Goal: Task Accomplishment & Management: Use online tool/utility

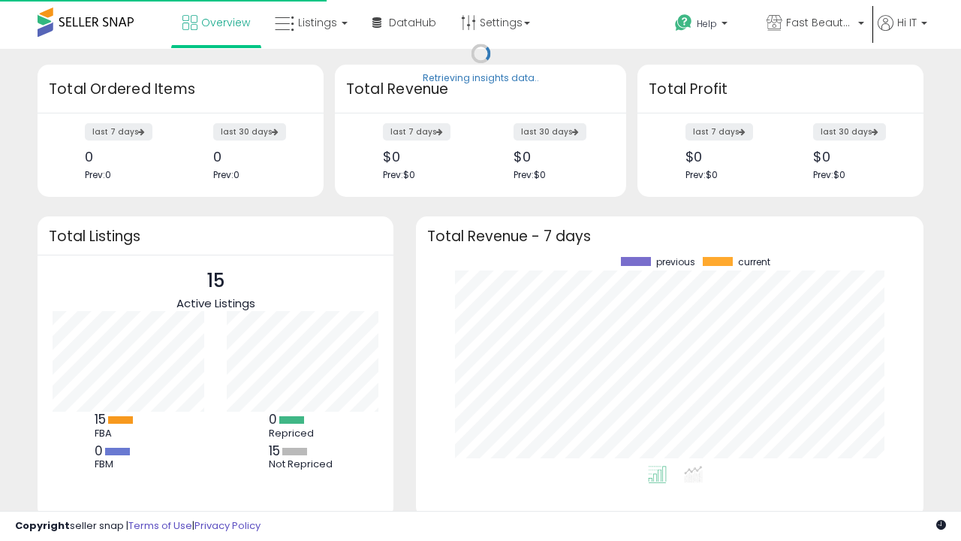
scroll to position [209, 478]
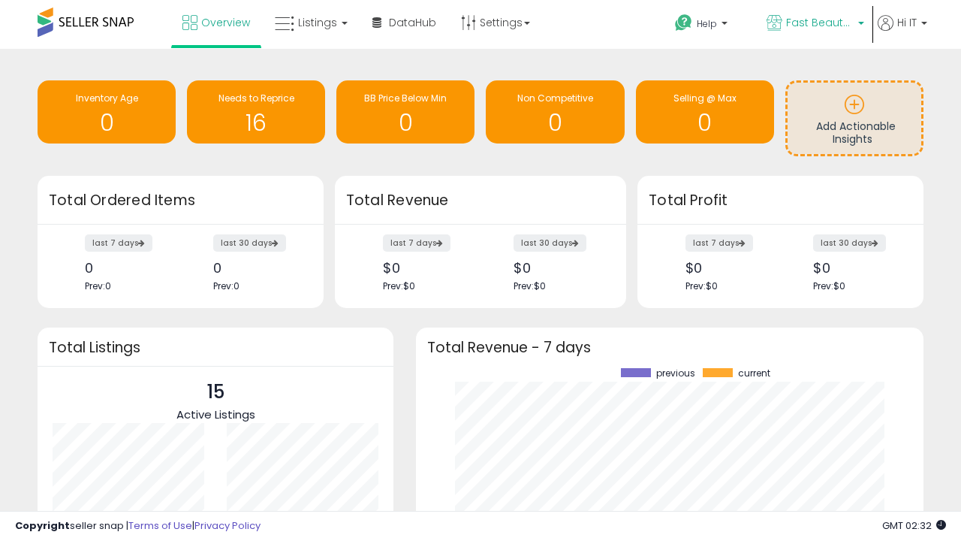
click at [814, 24] on span "Fast Beauty ([GEOGRAPHIC_DATA])" at bounding box center [820, 22] width 68 height 15
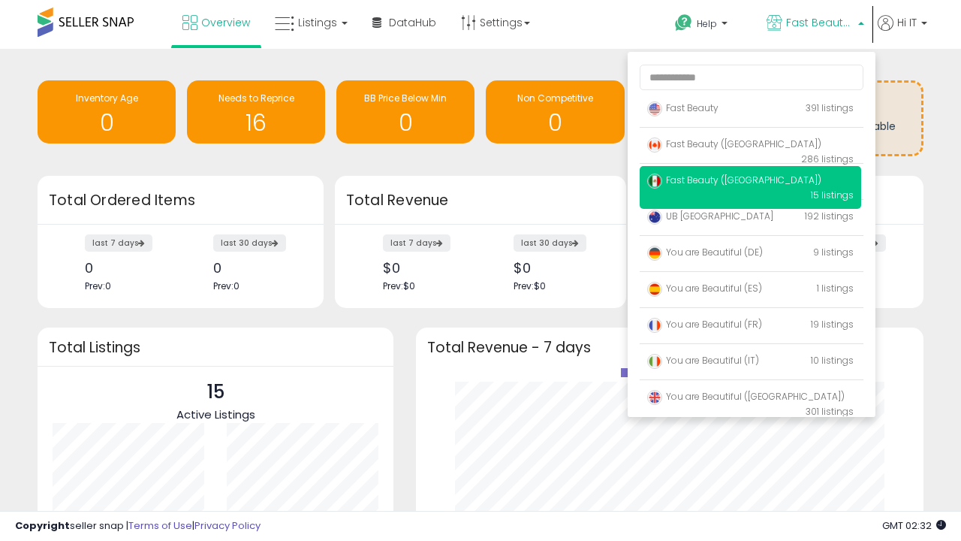
click at [750, 183] on span "Fast Beauty ([GEOGRAPHIC_DATA])" at bounding box center [735, 180] width 174 height 13
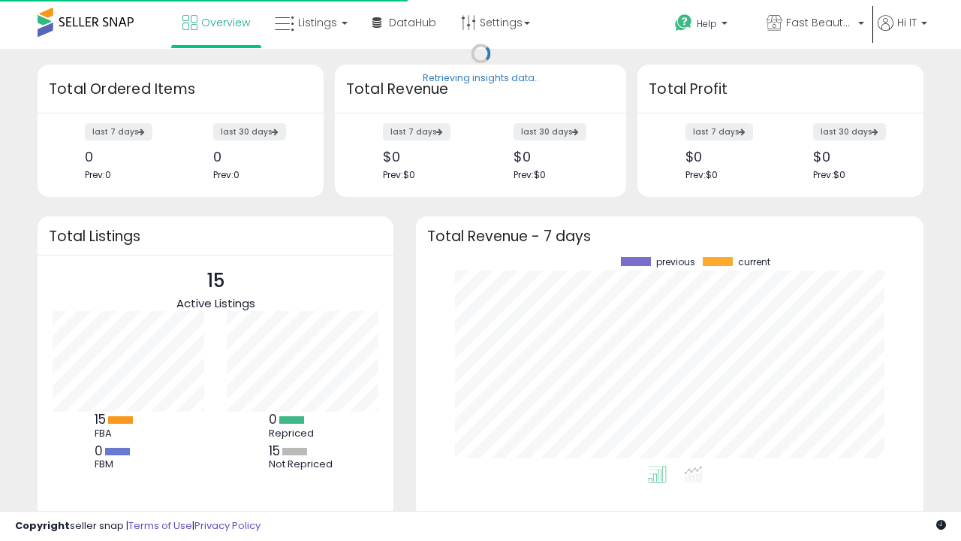
scroll to position [209, 478]
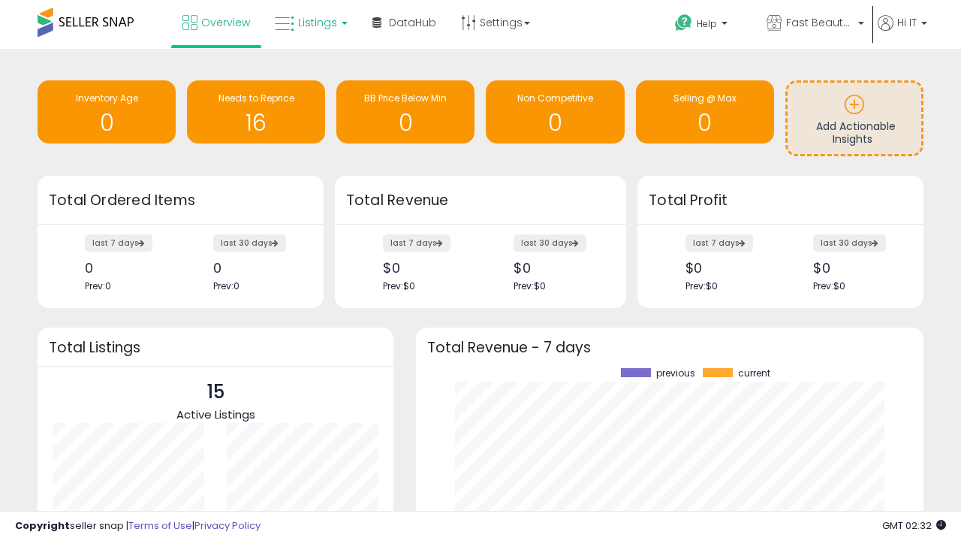
click at [309, 23] on span "Listings" at bounding box center [317, 22] width 39 height 15
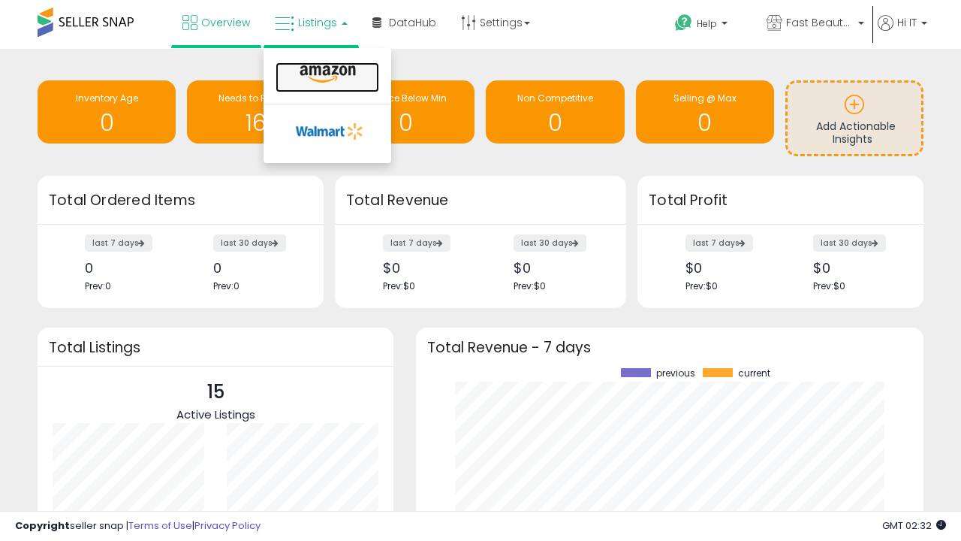
click at [326, 74] on icon at bounding box center [327, 75] width 65 height 20
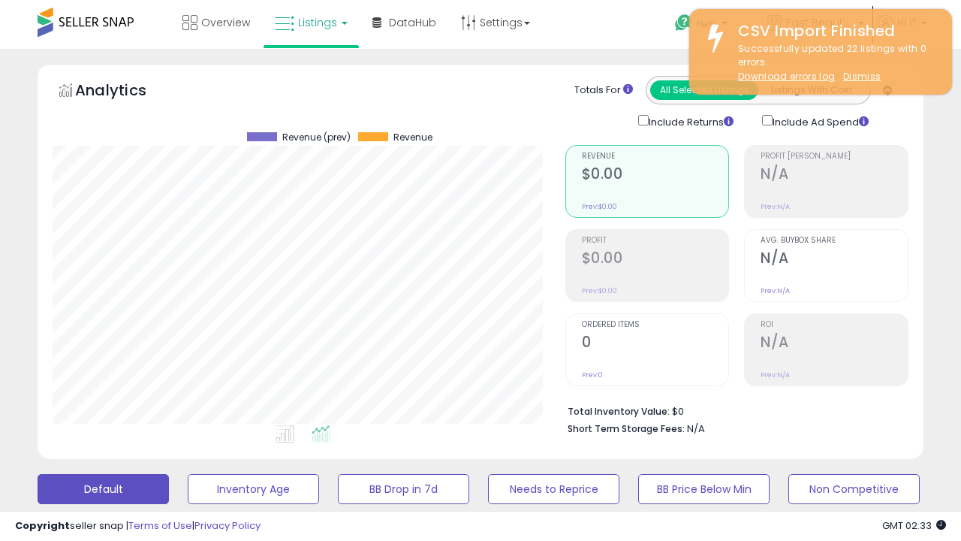
scroll to position [308, 512]
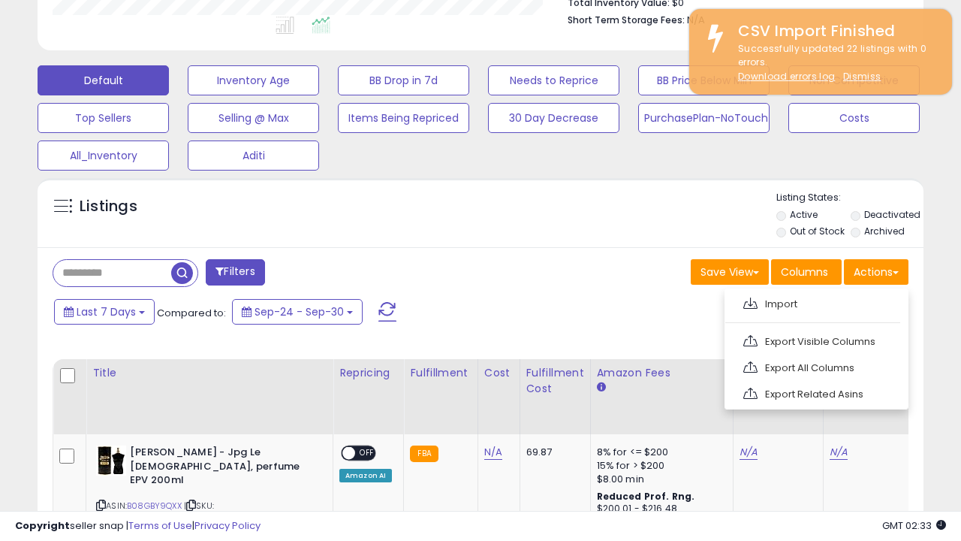
click at [750, 301] on span at bounding box center [751, 302] width 14 height 11
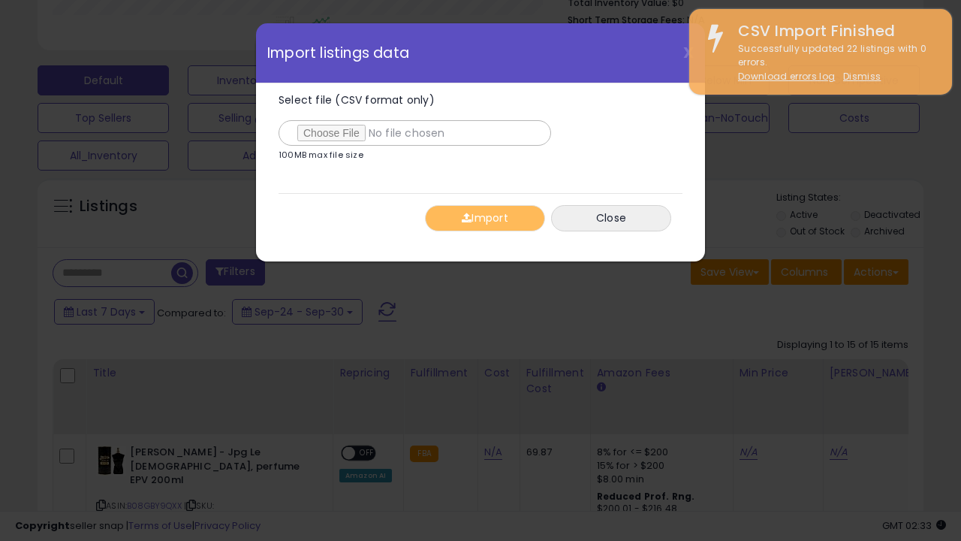
type input "**********"
click at [485, 218] on button "Import" at bounding box center [485, 218] width 120 height 26
